Goal: Navigation & Orientation: Find specific page/section

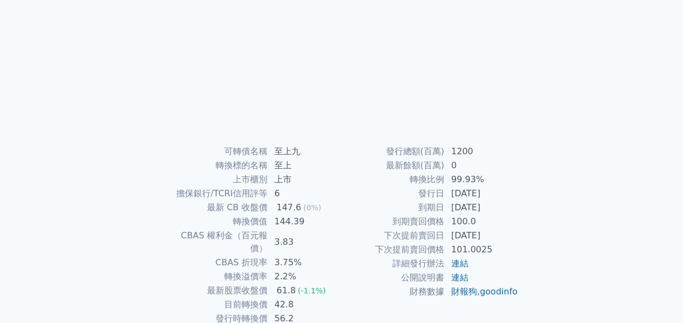
scroll to position [162, 0]
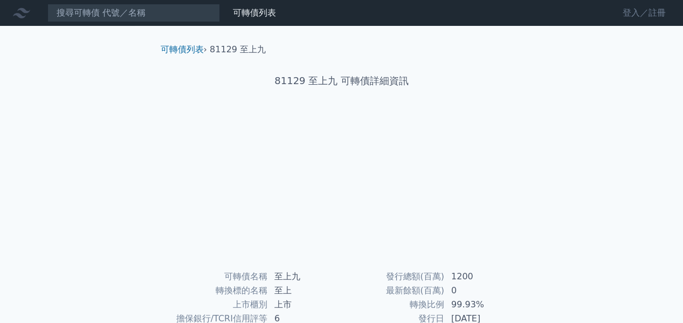
click at [634, 8] on link "登入／註冊" at bounding box center [644, 12] width 60 height 17
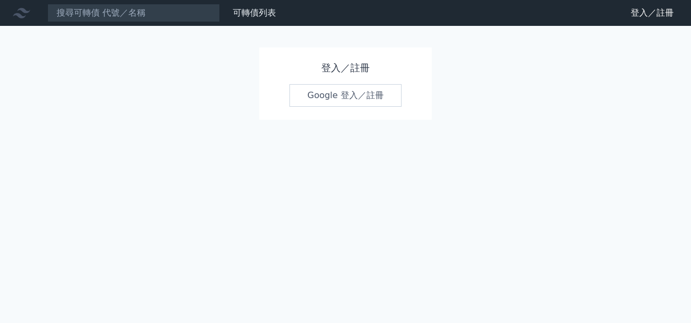
click at [323, 99] on link "Google 登入／註冊" at bounding box center [345, 95] width 112 height 23
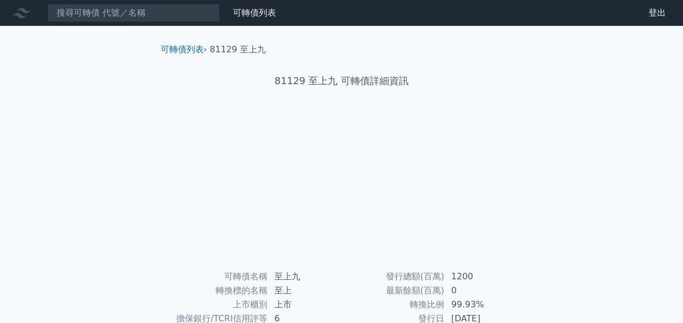
click at [19, 16] on icon at bounding box center [21, 13] width 17 height 10
click at [256, 9] on link "可轉債列表" at bounding box center [254, 13] width 43 height 10
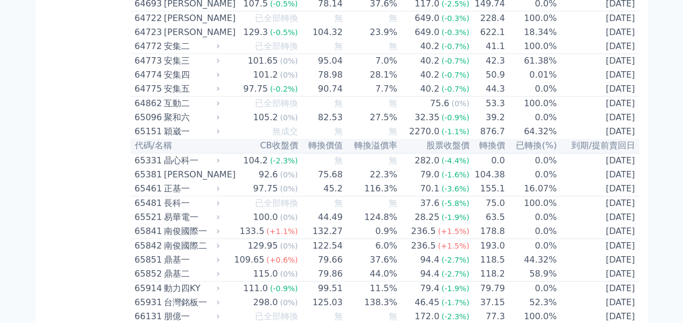
scroll to position [4556, 0]
